Goal: Task Accomplishment & Management: Use online tool/utility

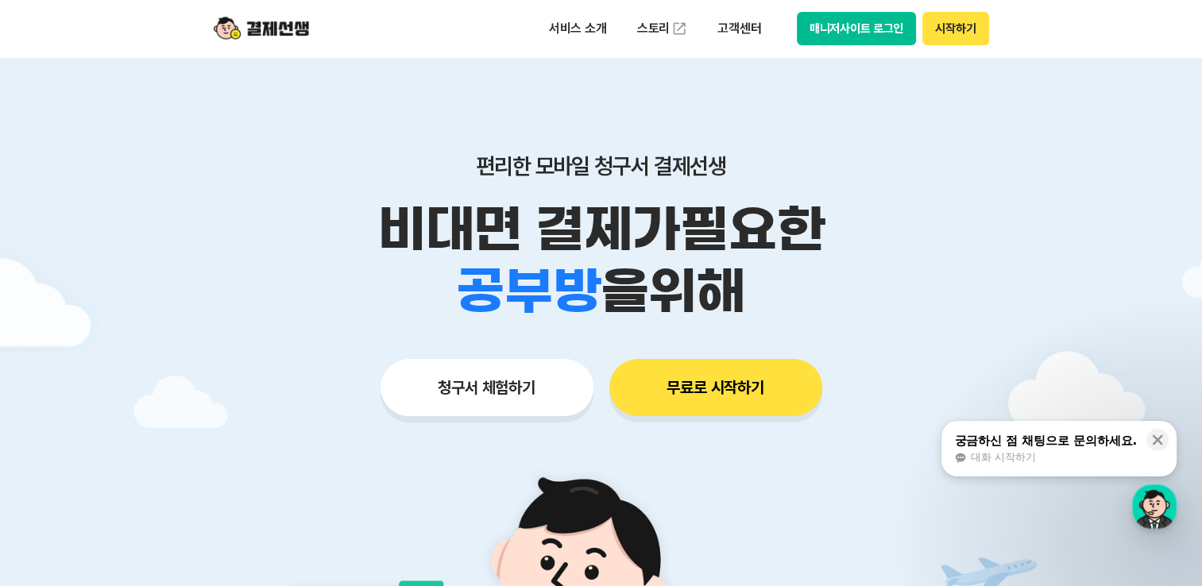
click at [720, 396] on button "무료로 시작하기" at bounding box center [715, 387] width 213 height 57
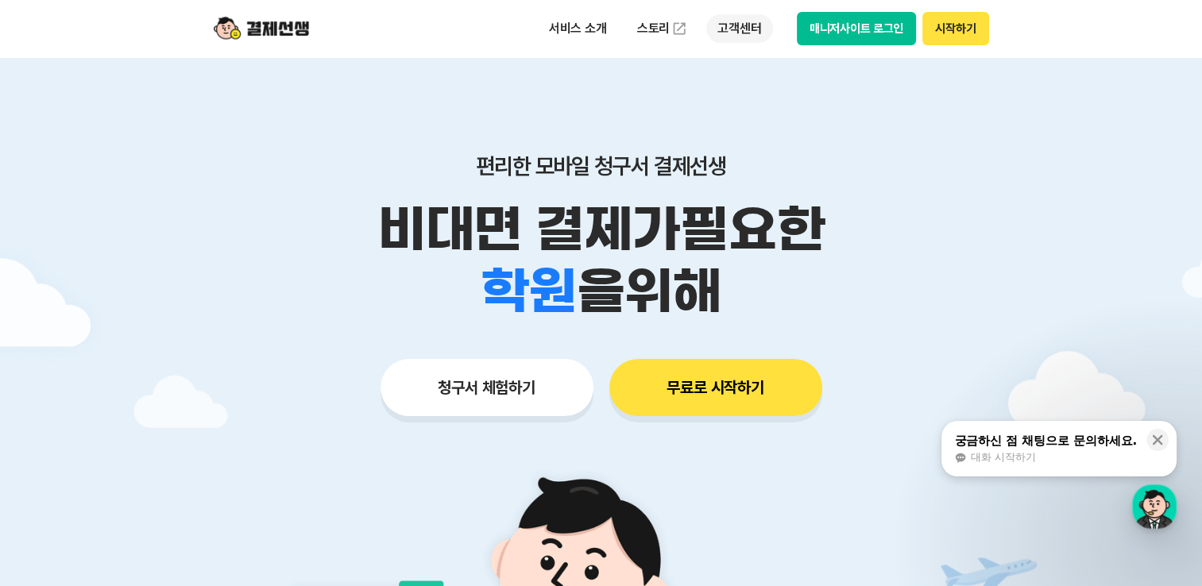
click at [750, 21] on p "고객센터" at bounding box center [739, 28] width 66 height 29
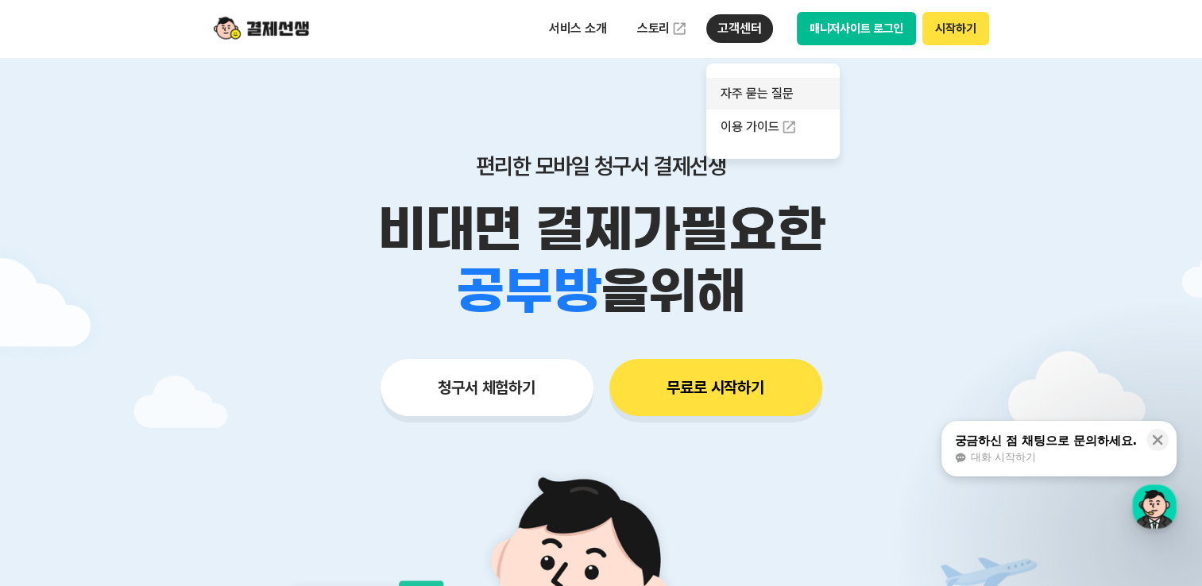
click at [778, 94] on link "자주 묻는 질문" at bounding box center [772, 94] width 133 height 32
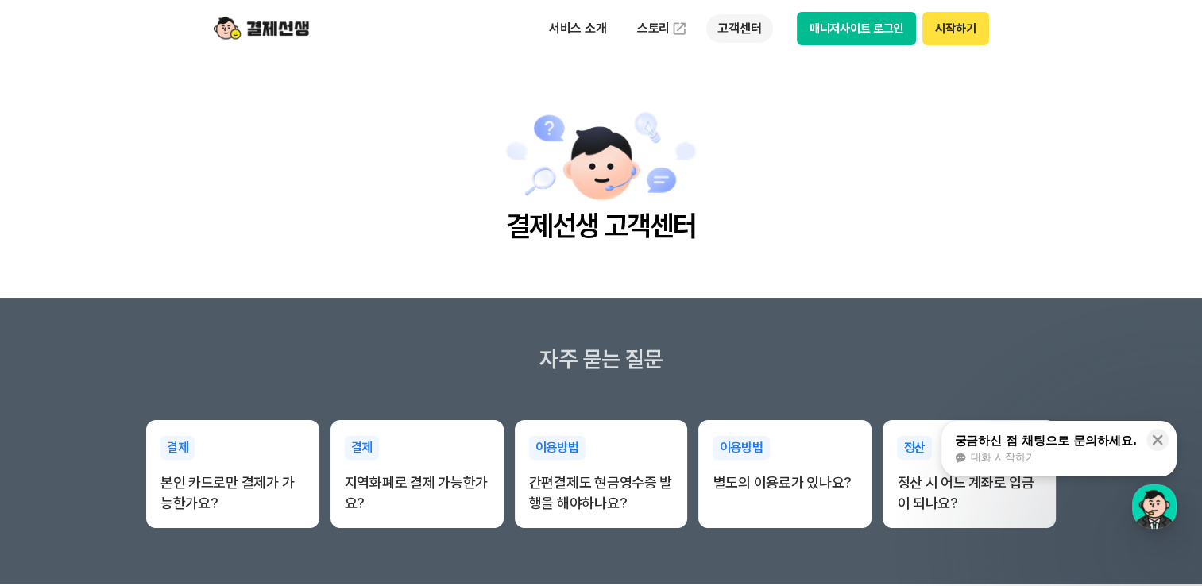
click at [754, 19] on p "고객센터" at bounding box center [739, 28] width 66 height 29
click at [747, 129] on link "이용 가이드" at bounding box center [772, 127] width 133 height 35
click at [844, 29] on button "매니저사이트 로그인" at bounding box center [857, 28] width 120 height 33
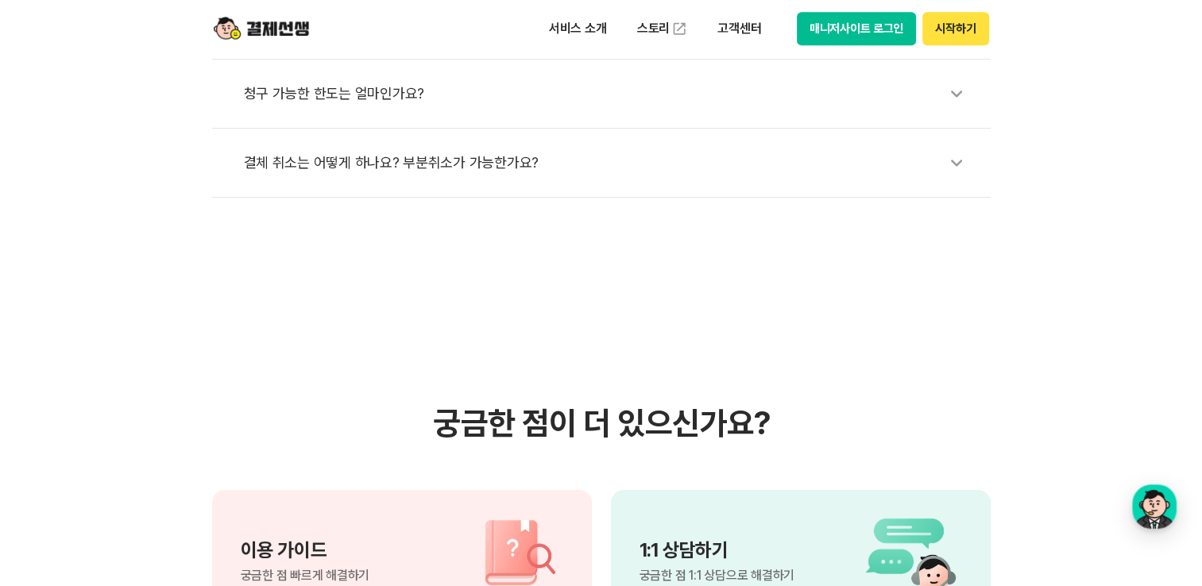
scroll to position [1191, 0]
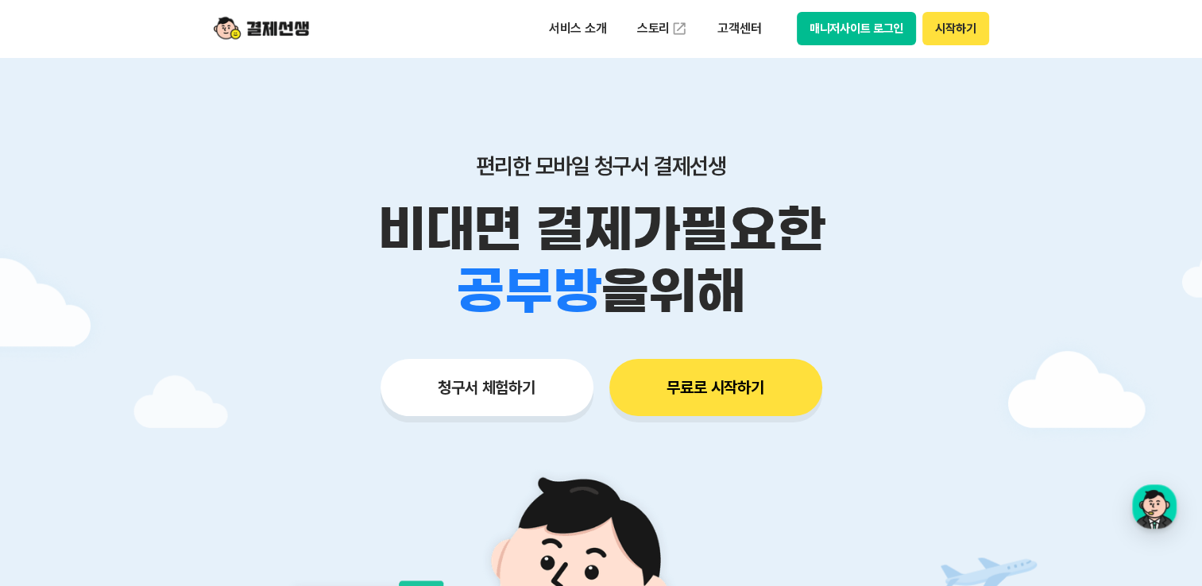
click at [506, 384] on button "청구서 체험하기" at bounding box center [486, 387] width 213 height 57
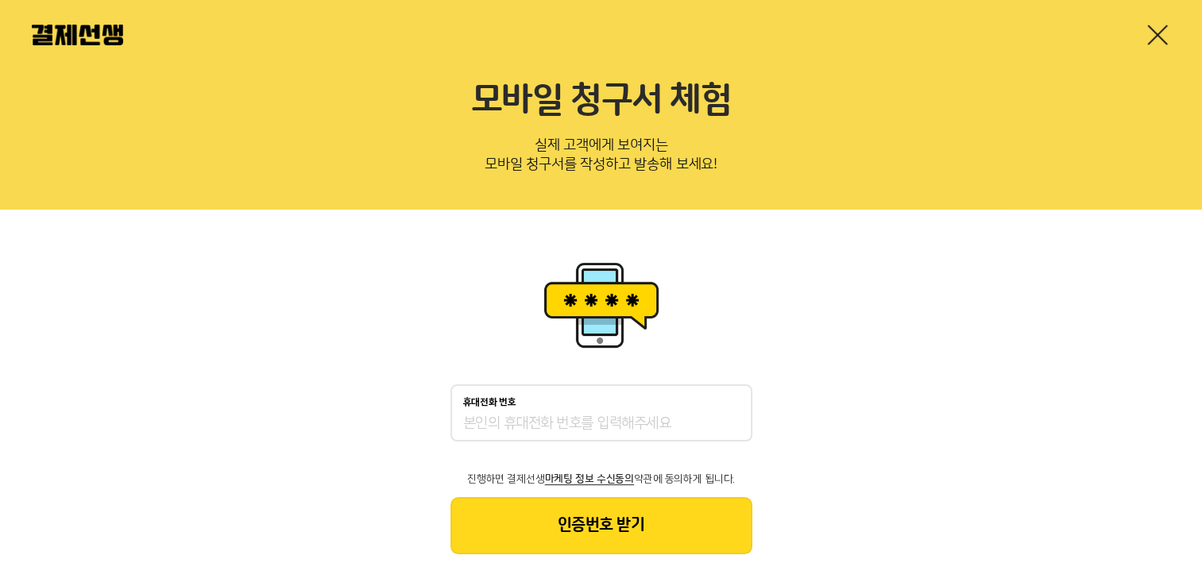
scroll to position [31, 0]
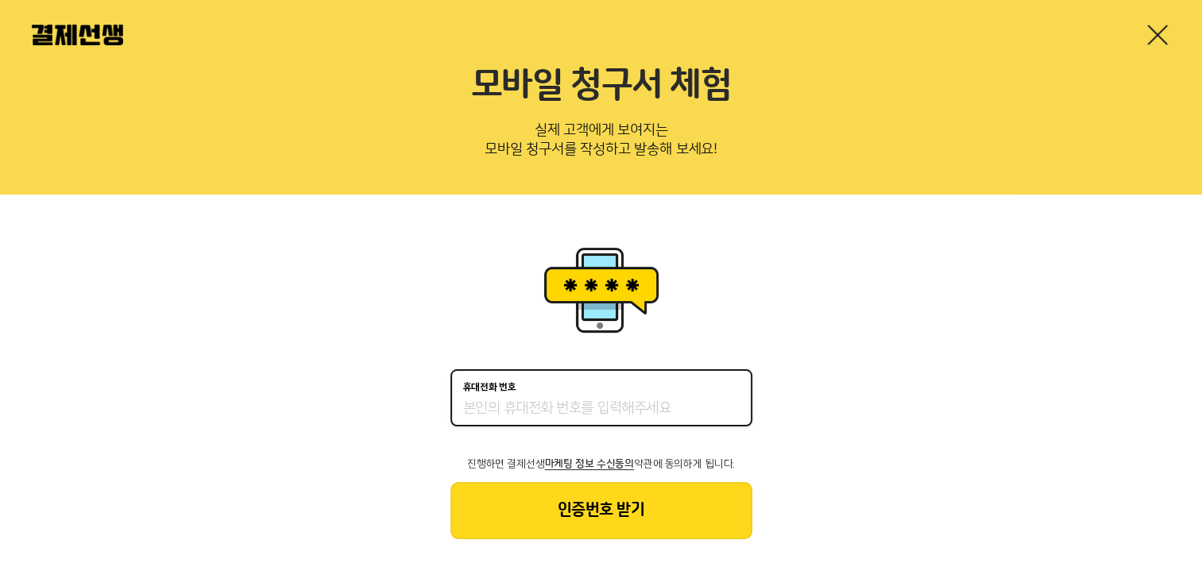
click at [550, 405] on input "휴대전화 번호" at bounding box center [601, 408] width 276 height 19
type input "01025122121"
click at [541, 532] on button "인증번호 받기" at bounding box center [601, 510] width 302 height 57
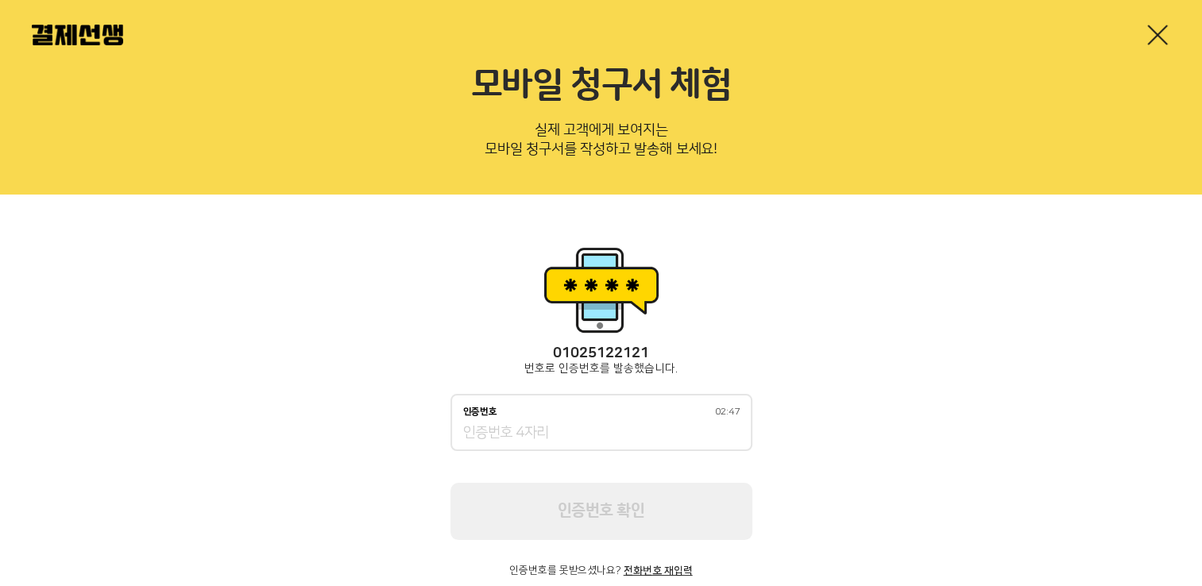
click at [540, 408] on div "인증번호 02:47" at bounding box center [601, 412] width 276 height 11
click at [540, 424] on input "인증번호 02:47" at bounding box center [601, 433] width 276 height 19
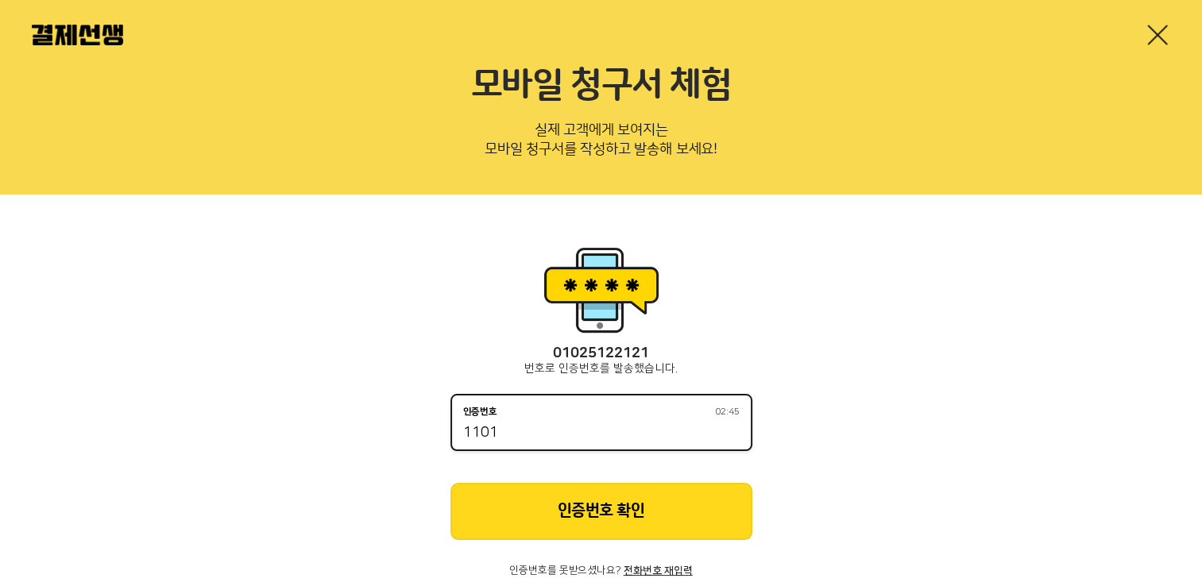
type input "1101"
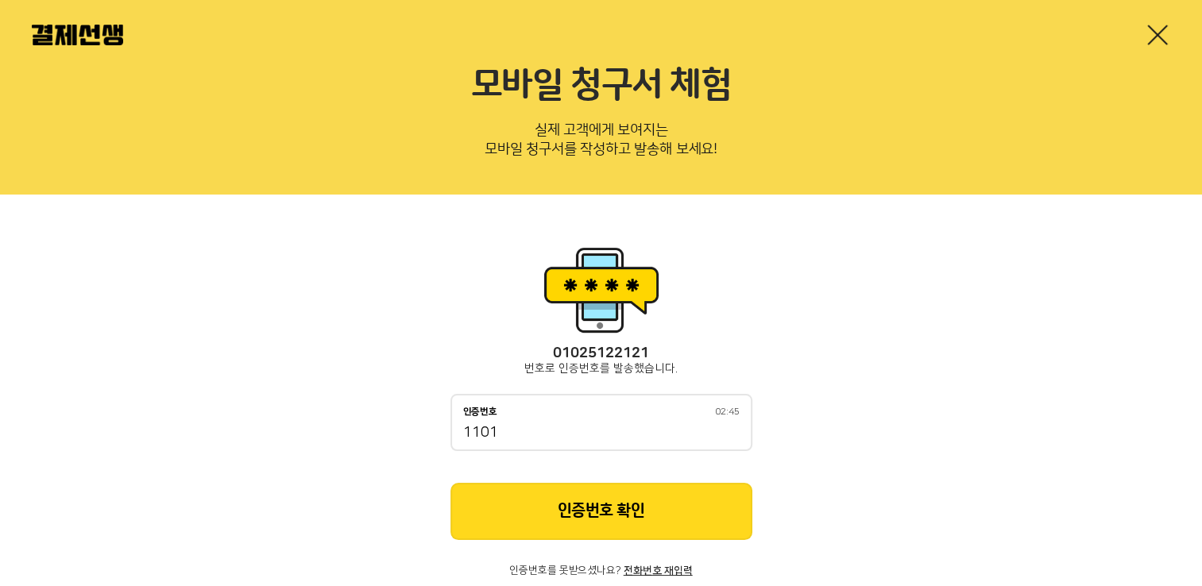
click at [575, 510] on button "인증번호 확인" at bounding box center [601, 511] width 302 height 57
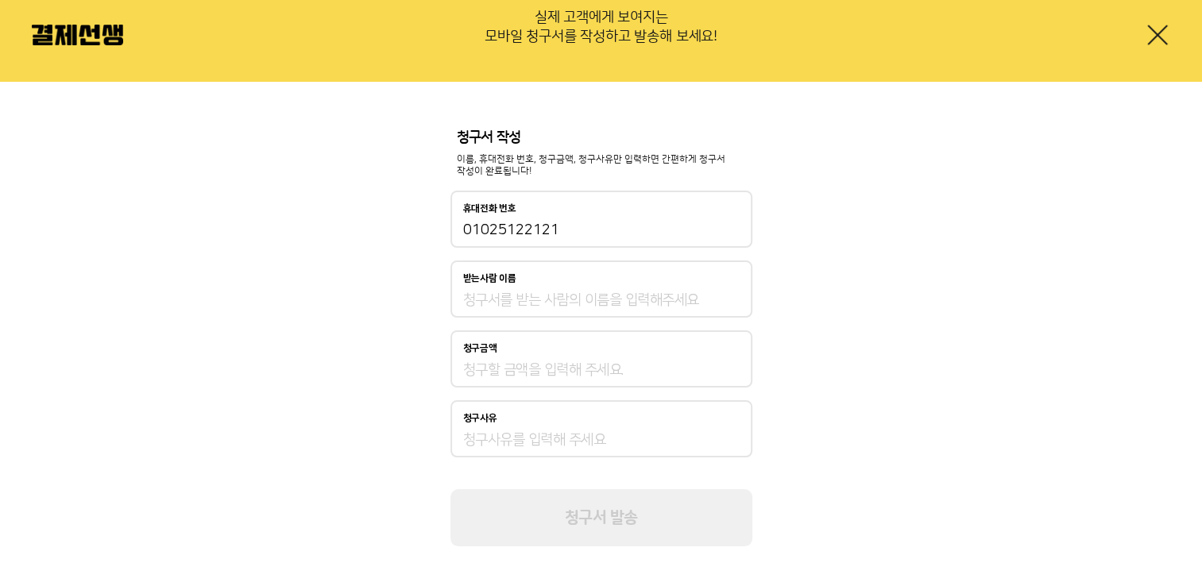
scroll to position [152, 0]
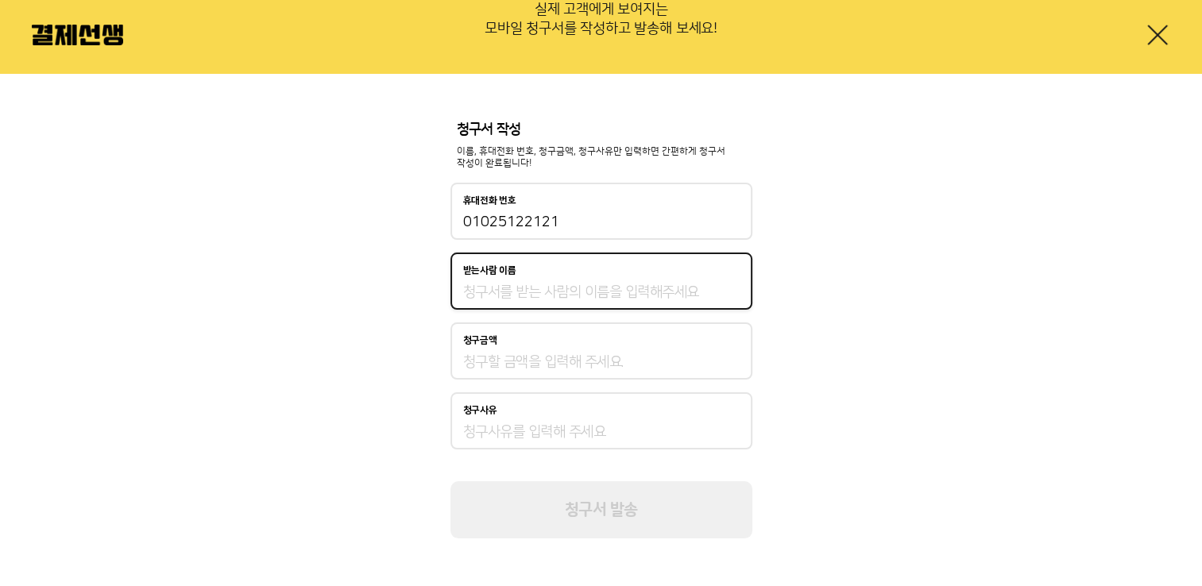
click at [553, 293] on input "받는사람 이름" at bounding box center [601, 292] width 276 height 19
type input "이헌임"
click at [546, 355] on input "청구금액" at bounding box center [601, 362] width 276 height 19
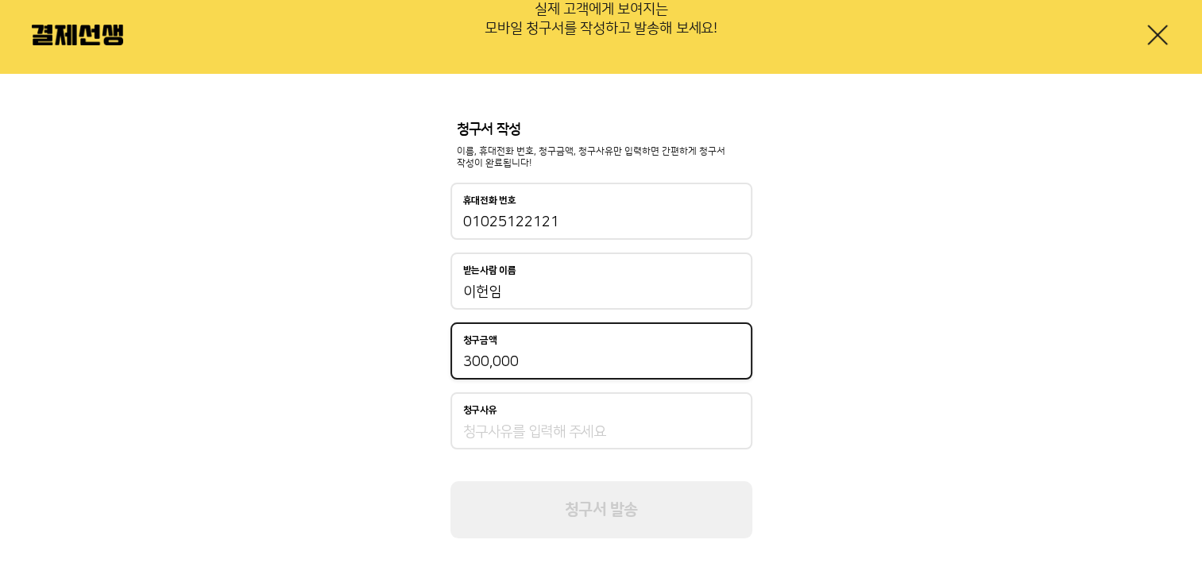
type input "300,000"
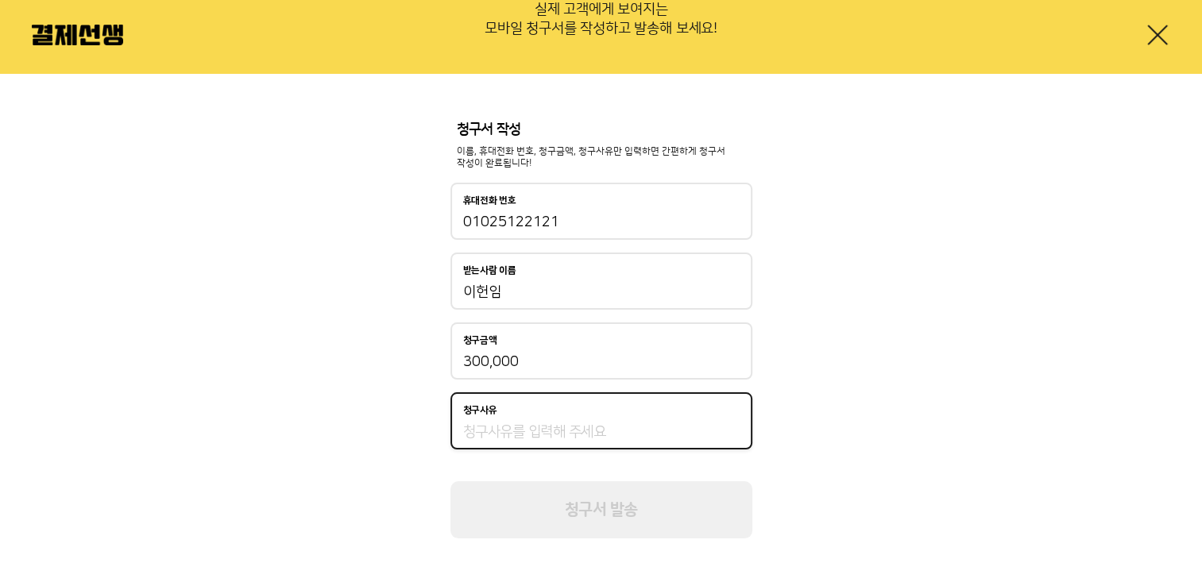
click at [499, 424] on input "청구사유" at bounding box center [601, 432] width 276 height 19
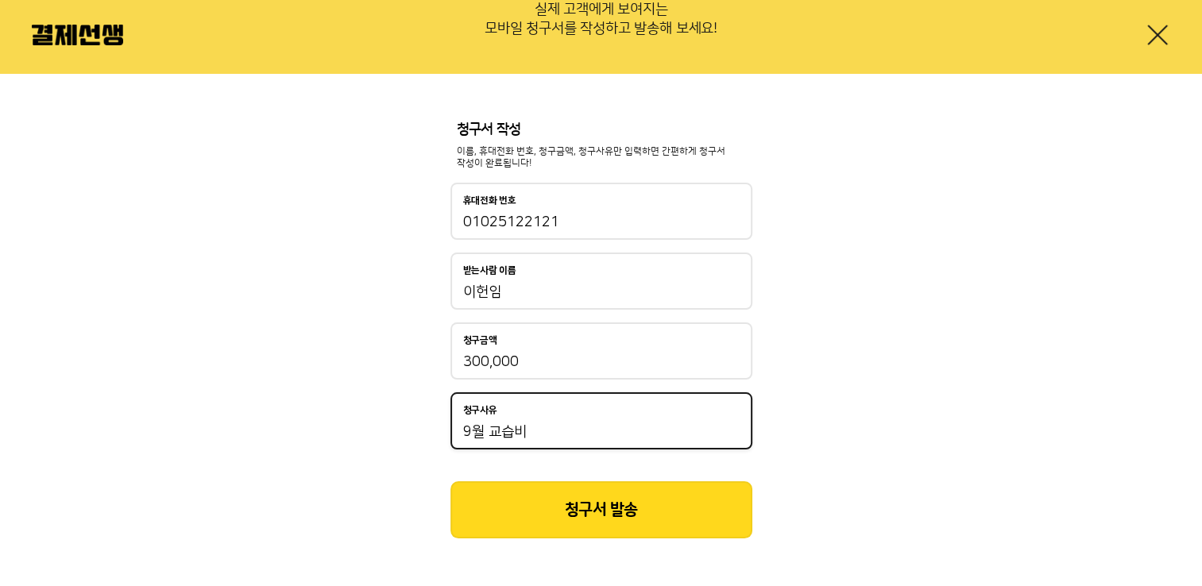
type input "9월 교습비"
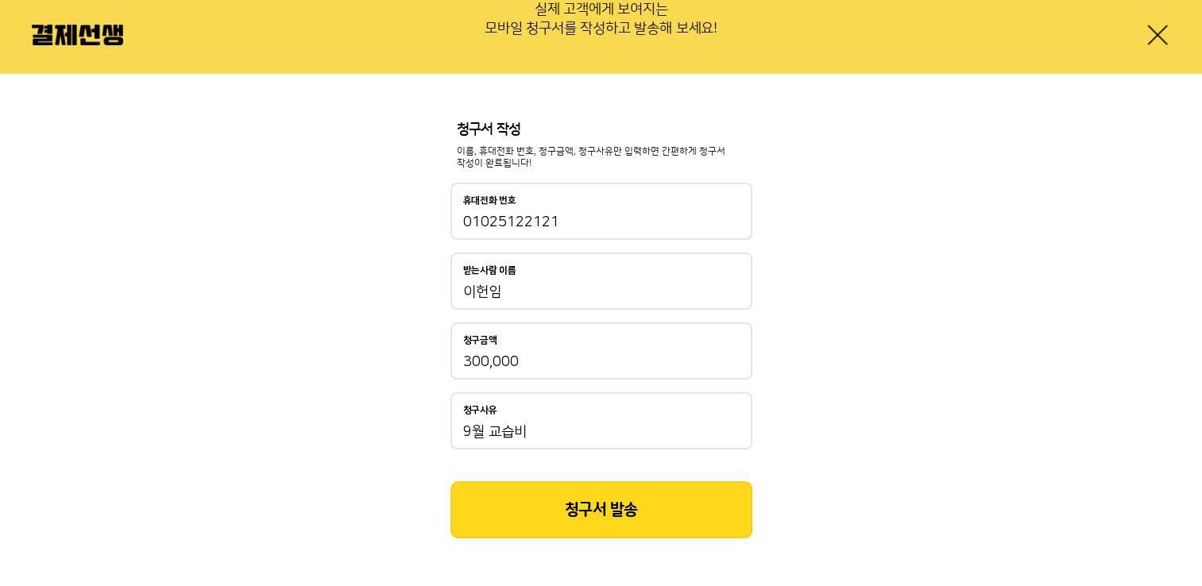
click at [507, 500] on button "청구서 발송" at bounding box center [601, 509] width 302 height 57
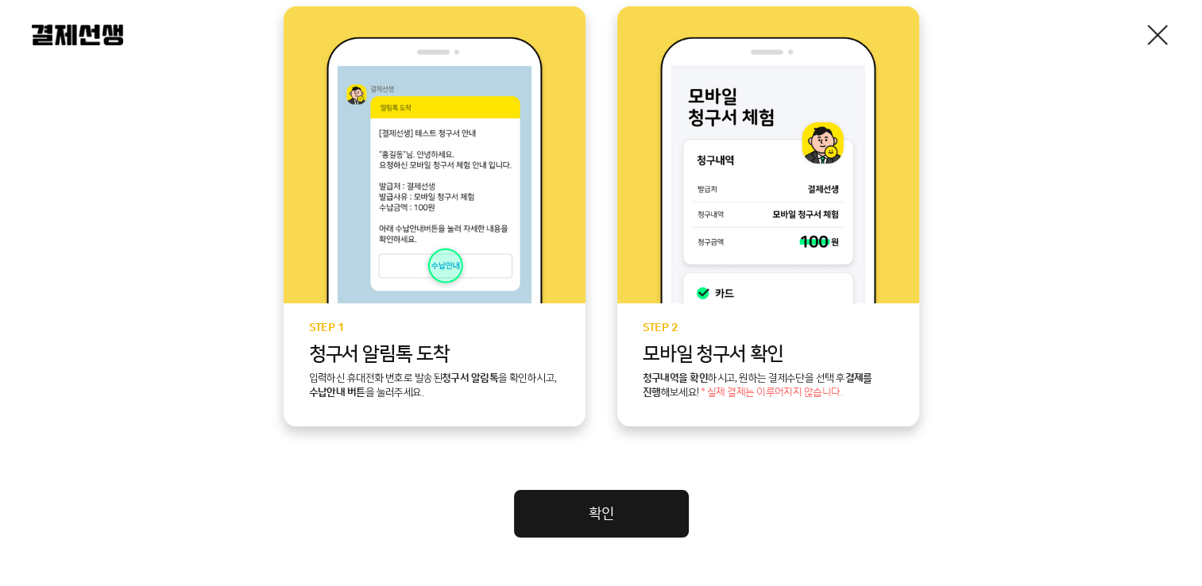
scroll to position [397, 0]
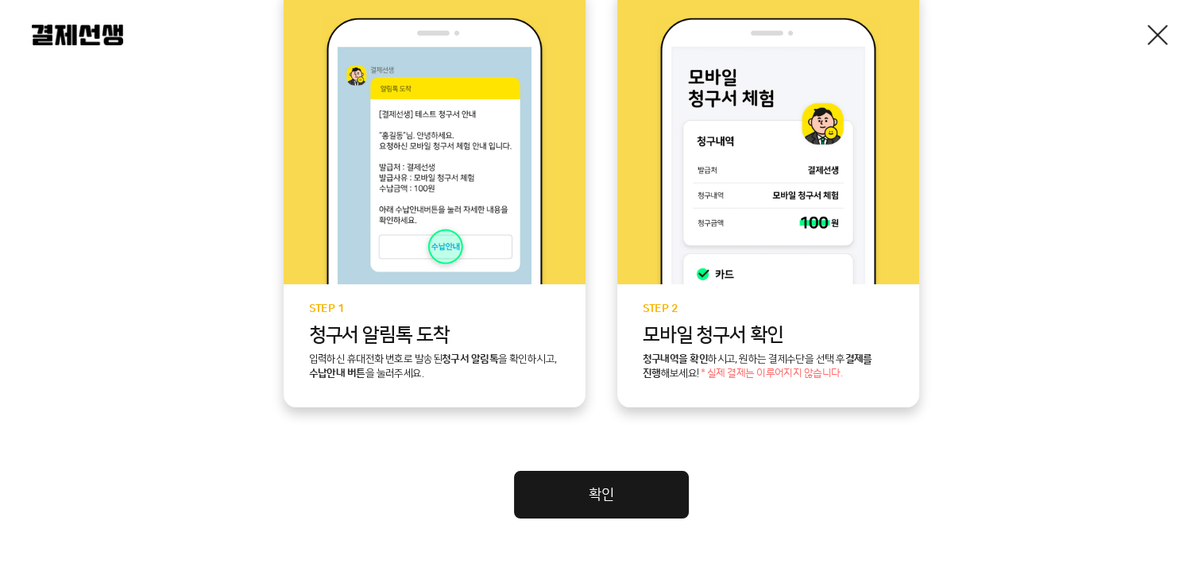
click at [564, 495] on link "확인" at bounding box center [601, 495] width 175 height 48
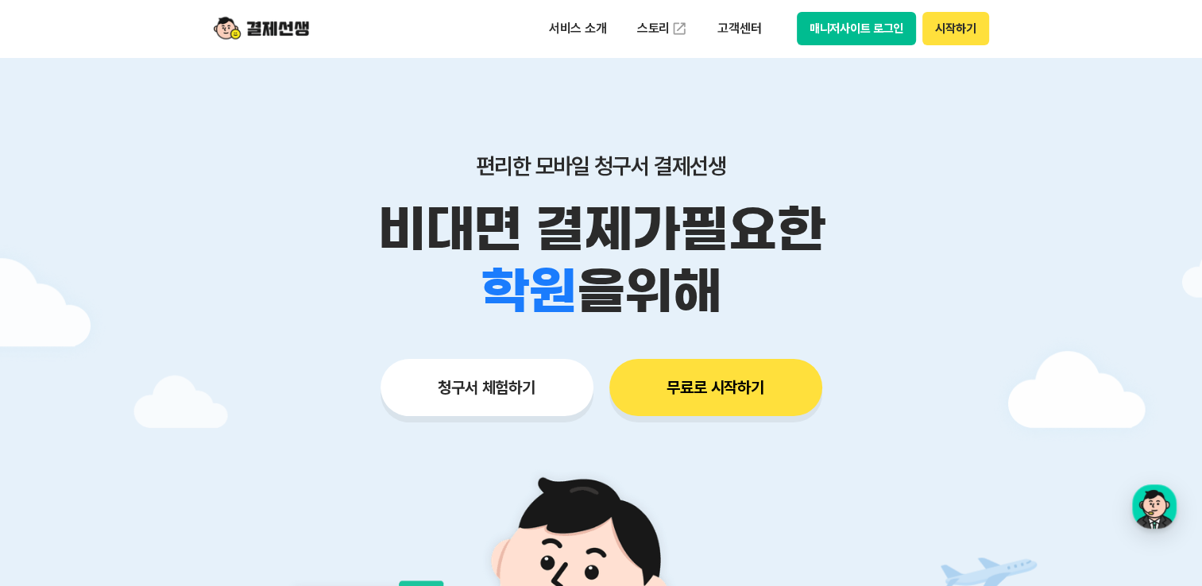
click at [683, 392] on button "무료로 시작하기" at bounding box center [715, 387] width 213 height 57
